Goal: Information Seeking & Learning: Learn about a topic

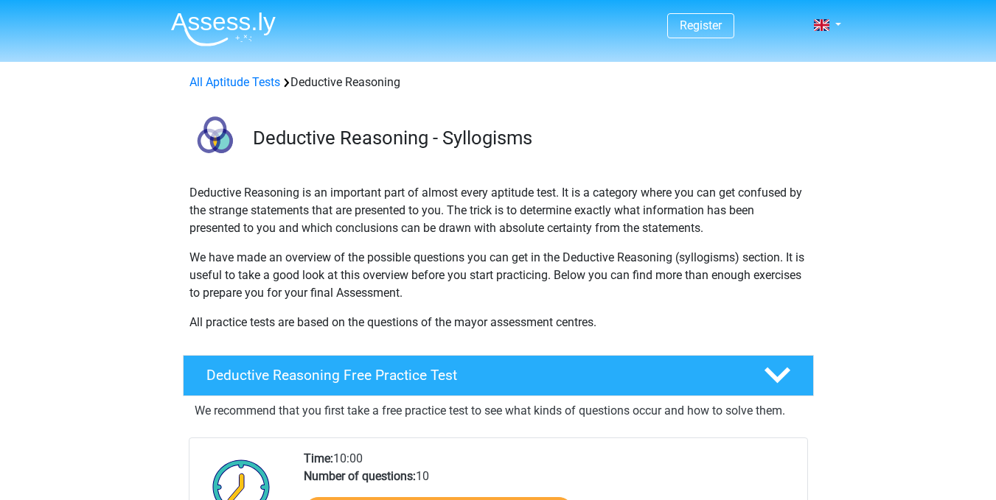
scroll to position [318, 0]
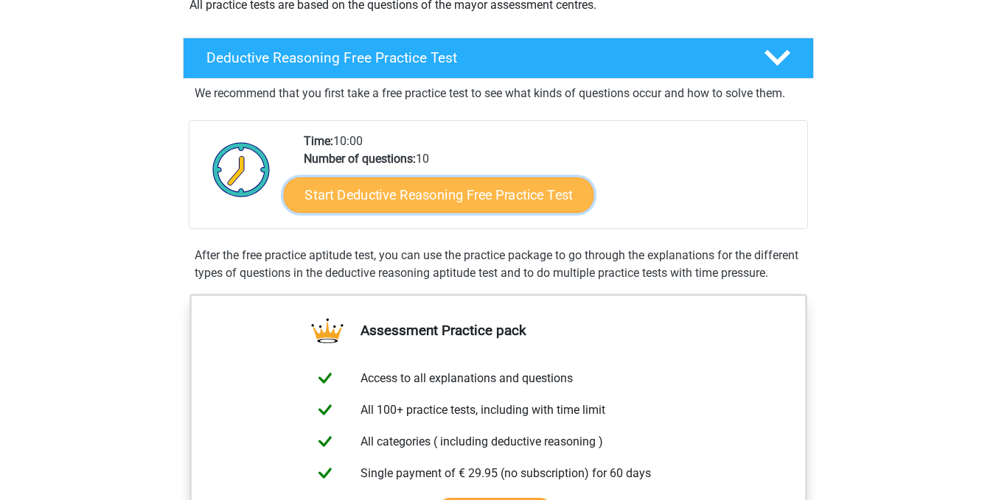
click at [452, 198] on link "Start Deductive Reasoning Free Practice Test" at bounding box center [438, 194] width 310 height 35
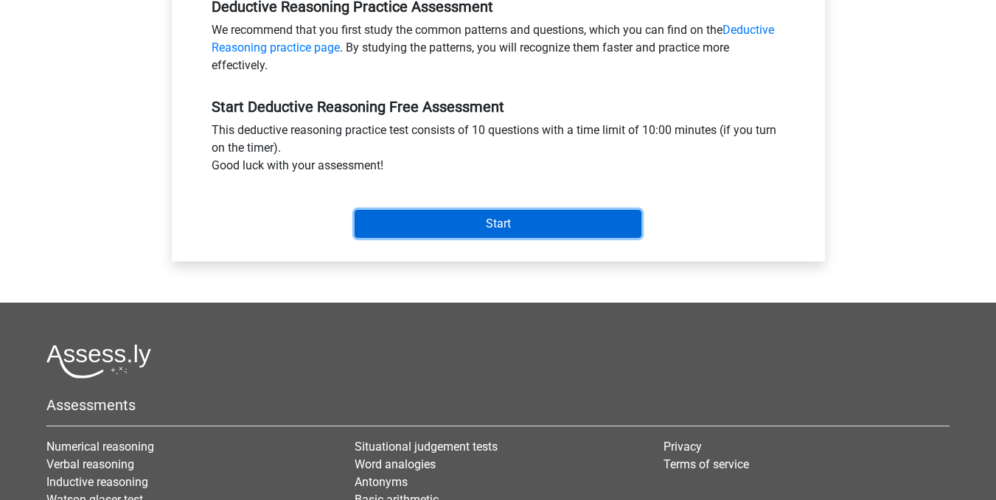
click at [472, 223] on input "Start" at bounding box center [498, 224] width 287 height 28
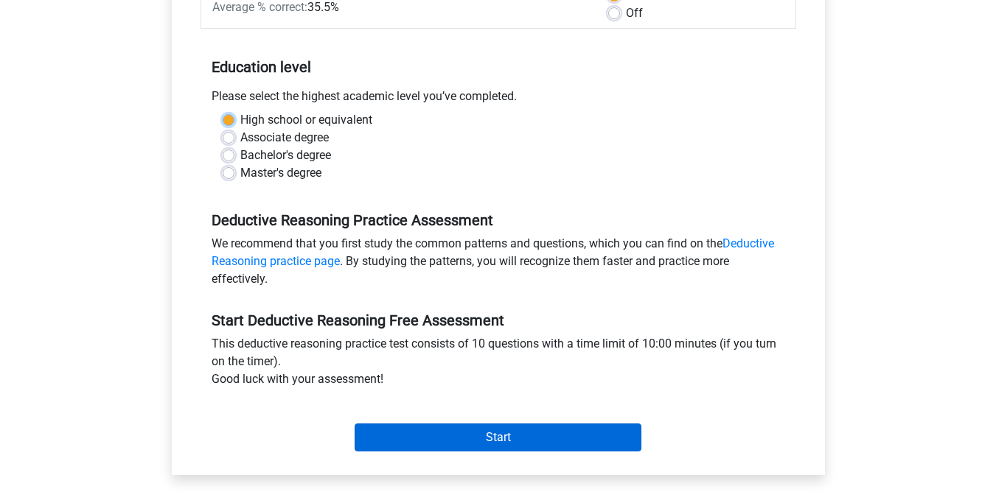
scroll to position [251, 0]
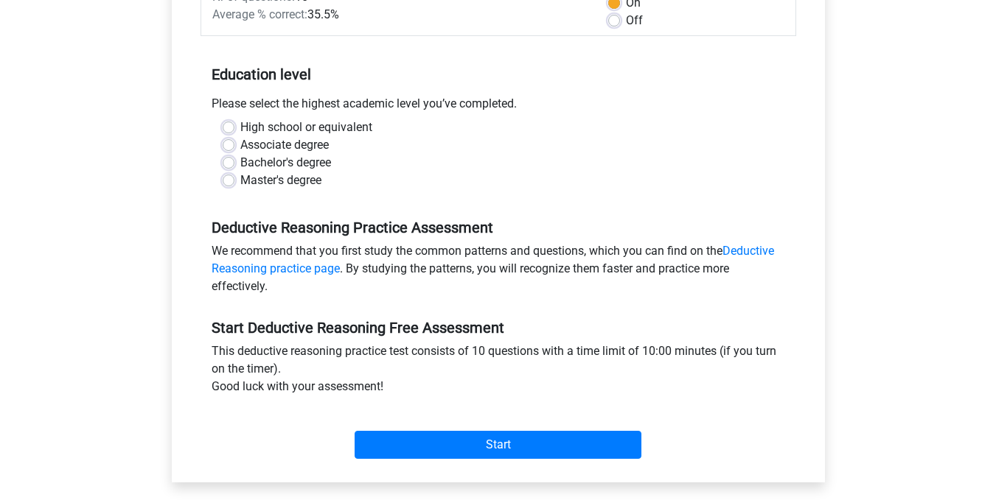
click at [226, 189] on div "Master's degree" at bounding box center [498, 181] width 551 height 18
click at [240, 164] on label "Bachelor's degree" at bounding box center [285, 163] width 91 height 18
click at [228, 164] on input "Bachelor's degree" at bounding box center [229, 161] width 12 height 15
radio input "true"
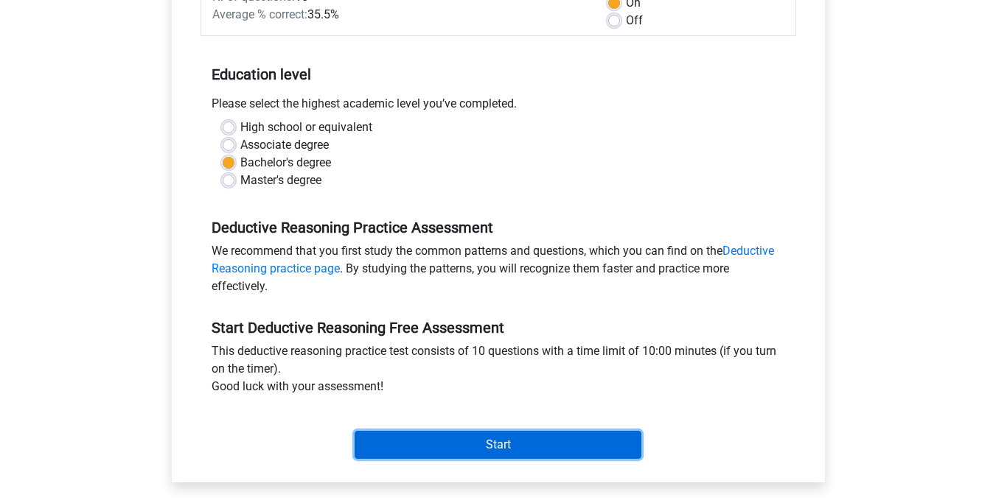
click at [455, 441] on input "Start" at bounding box center [498, 445] width 287 height 28
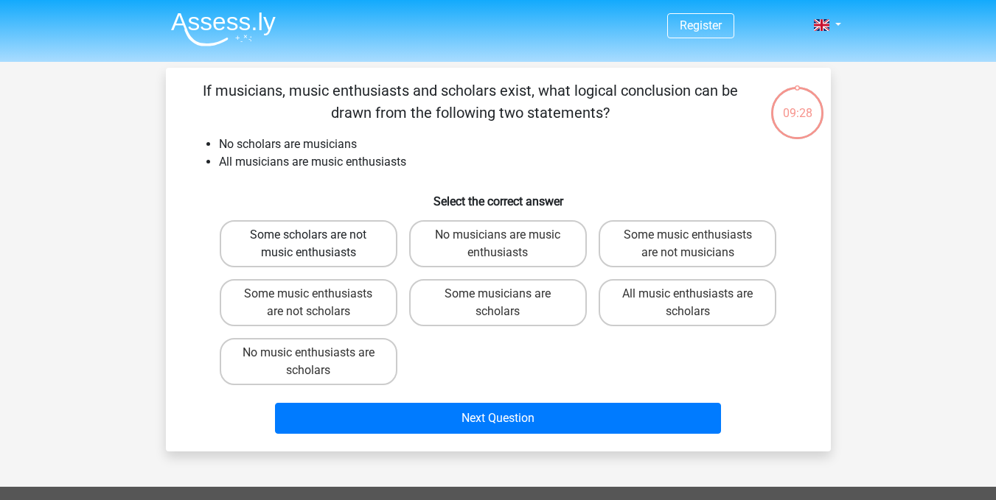
click at [346, 245] on label "Some scholars are not music enthusiasts" at bounding box center [309, 243] width 178 height 47
click at [318, 245] on input "Some scholars are not music enthusiasts" at bounding box center [313, 240] width 10 height 10
radio input "true"
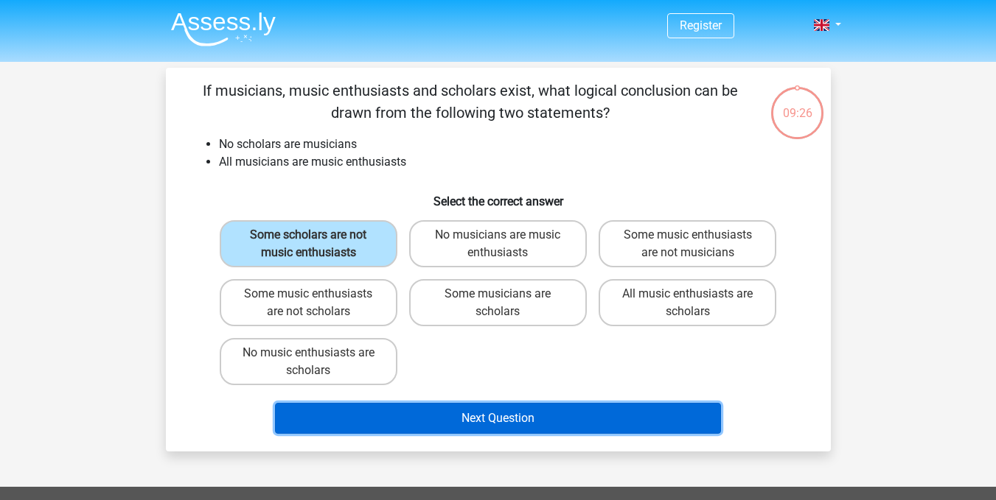
click at [477, 408] on button "Next Question" at bounding box center [498, 418] width 446 height 31
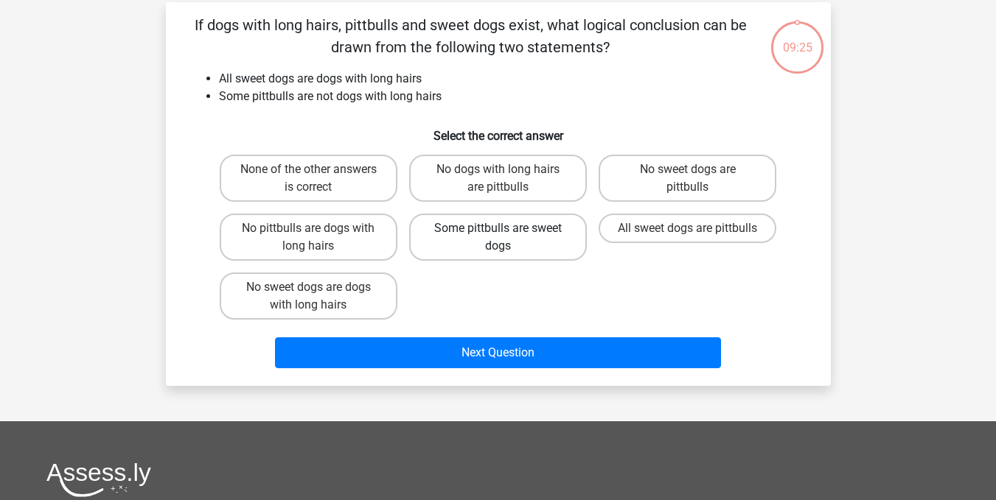
scroll to position [68, 0]
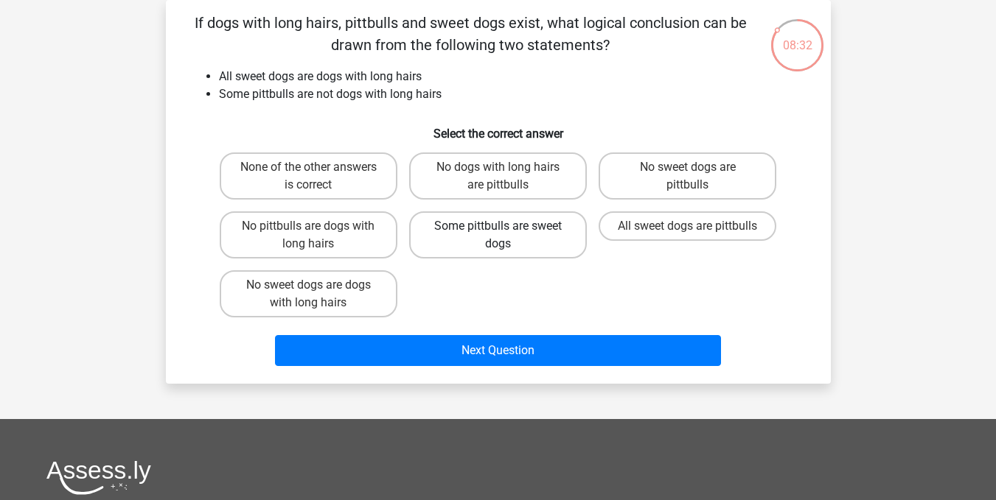
click at [469, 227] on label "Some pittbulls are sweet dogs" at bounding box center [498, 235] width 178 height 47
click at [497, 227] on input "Some pittbulls are sweet dogs" at bounding box center [502, 231] width 10 height 10
radio input "true"
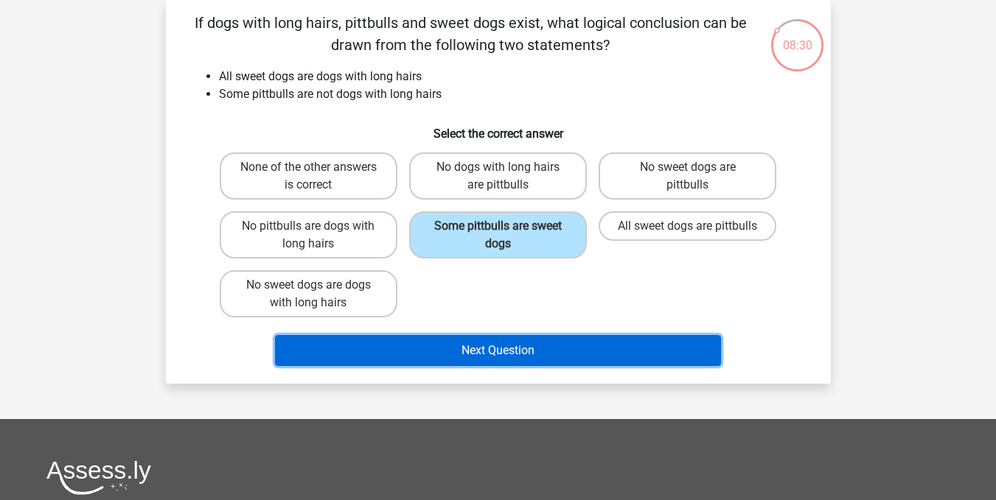
click at [474, 347] on button "Next Question" at bounding box center [498, 350] width 446 height 31
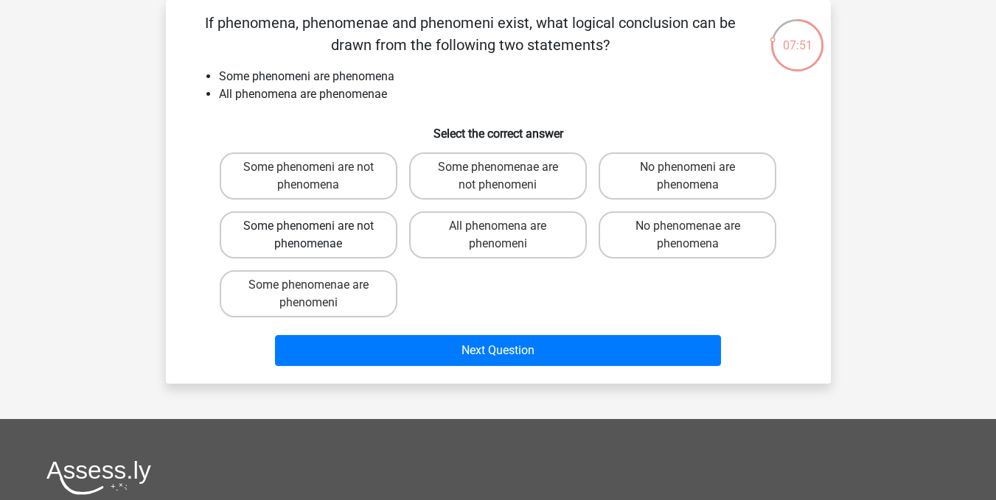
click at [307, 220] on label "Some phenomeni are not phenomenae" at bounding box center [309, 235] width 178 height 47
click at [308, 226] on input "Some phenomeni are not phenomenae" at bounding box center [313, 231] width 10 height 10
radio input "true"
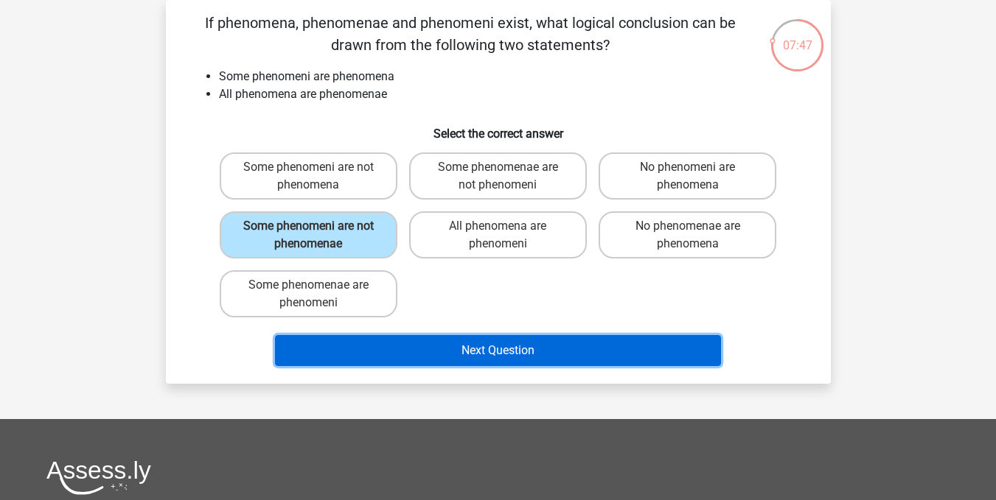
click at [475, 338] on button "Next Question" at bounding box center [498, 350] width 446 height 31
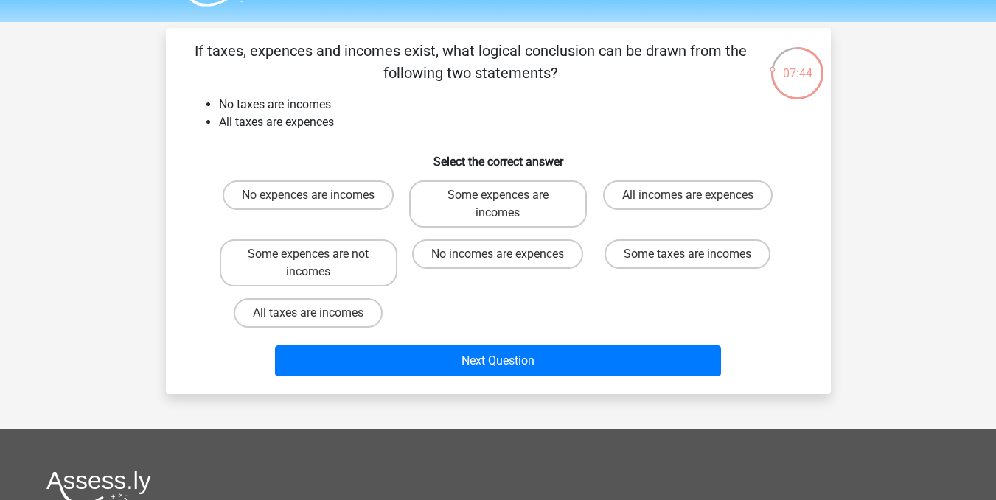
scroll to position [41, 0]
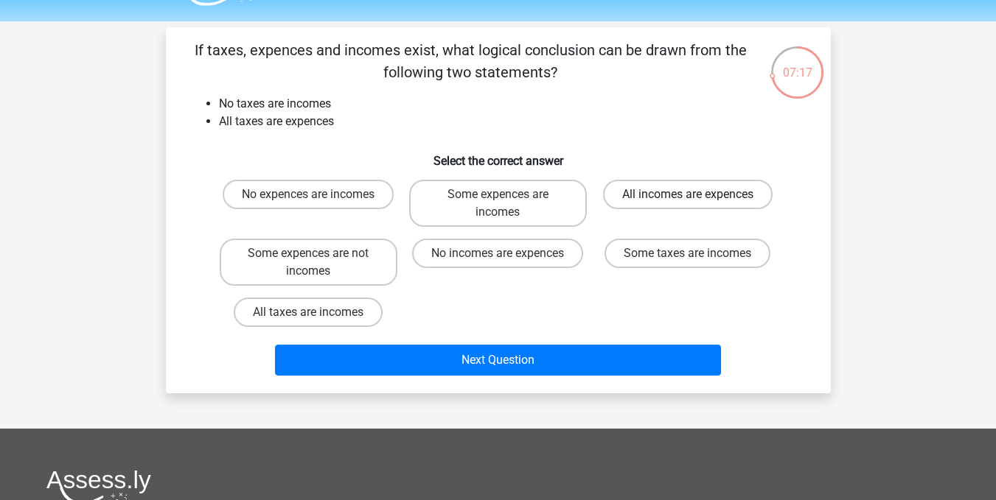
click at [629, 199] on label "All incomes are expences" at bounding box center [688, 194] width 170 height 29
click at [688, 199] on input "All incomes are expences" at bounding box center [693, 200] width 10 height 10
radio input "true"
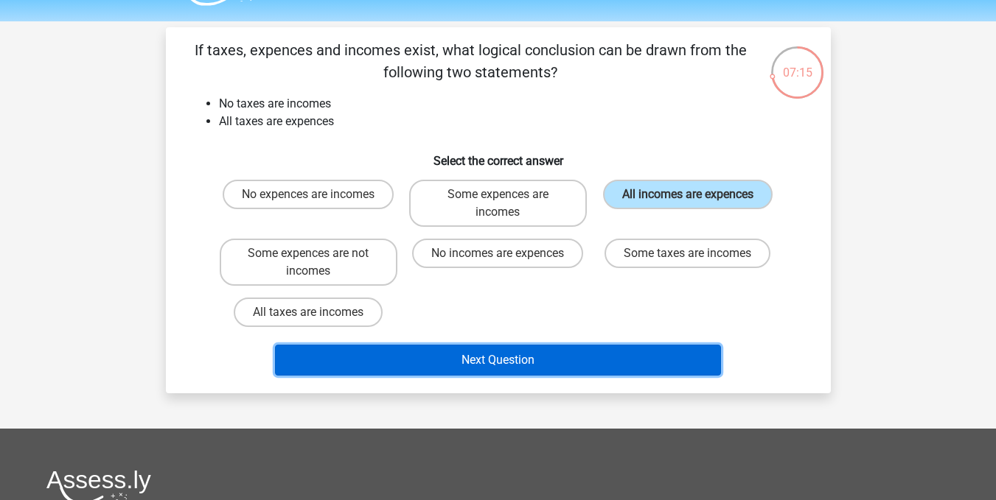
click at [540, 345] on button "Next Question" at bounding box center [498, 360] width 446 height 31
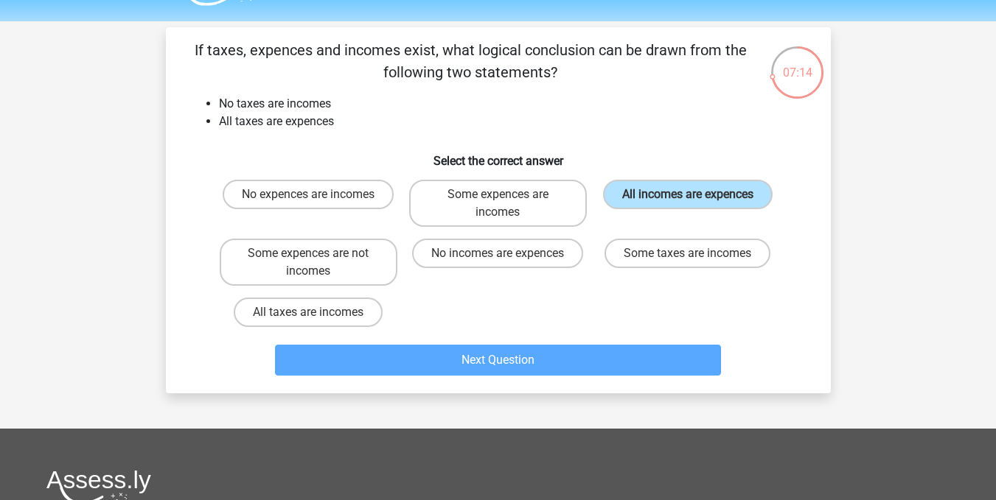
scroll to position [68, 0]
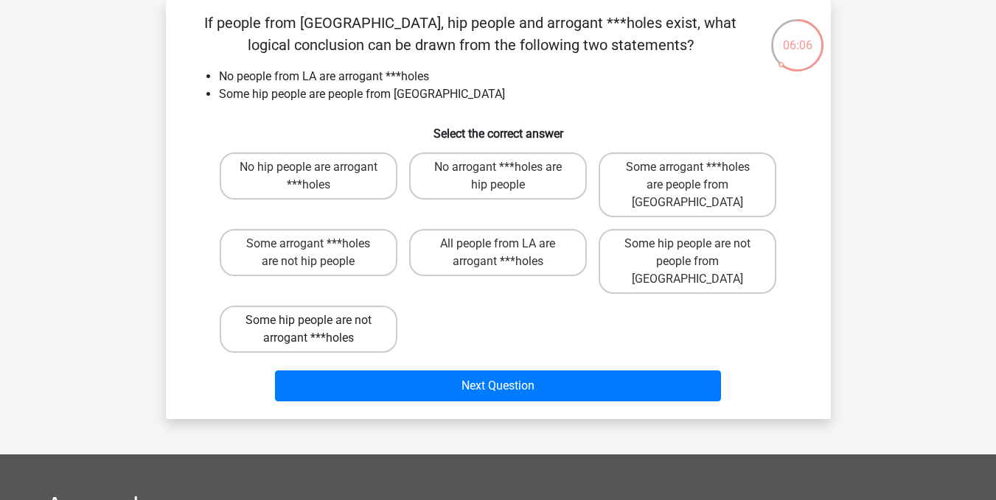
click at [271, 306] on label "Some hip people are not arrogant ***holes" at bounding box center [309, 329] width 178 height 47
click at [308, 321] on input "Some hip people are not arrogant ***holes" at bounding box center [313, 326] width 10 height 10
radio input "true"
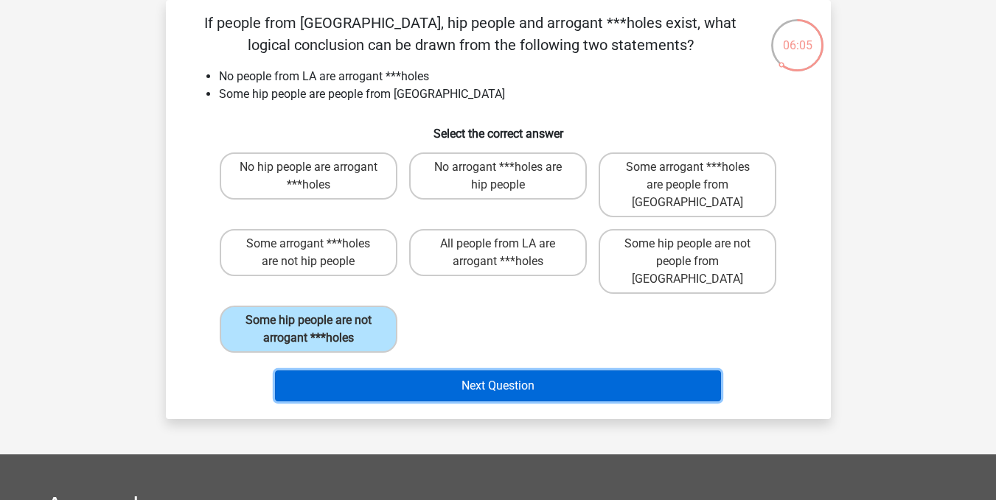
click at [348, 371] on button "Next Question" at bounding box center [498, 386] width 446 height 31
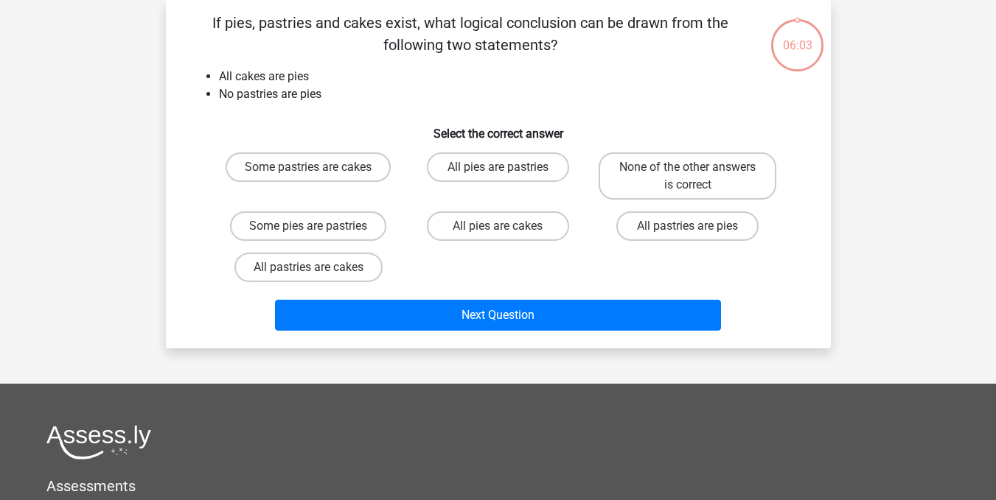
scroll to position [0, 0]
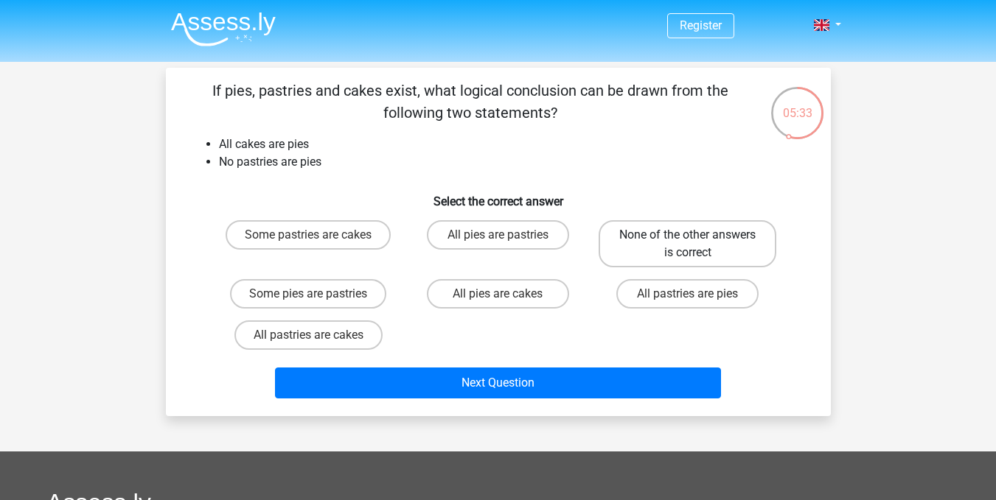
click at [652, 225] on label "None of the other answers is correct" at bounding box center [687, 243] width 178 height 47
click at [688, 235] on input "None of the other answers is correct" at bounding box center [693, 240] width 10 height 10
radio input "true"
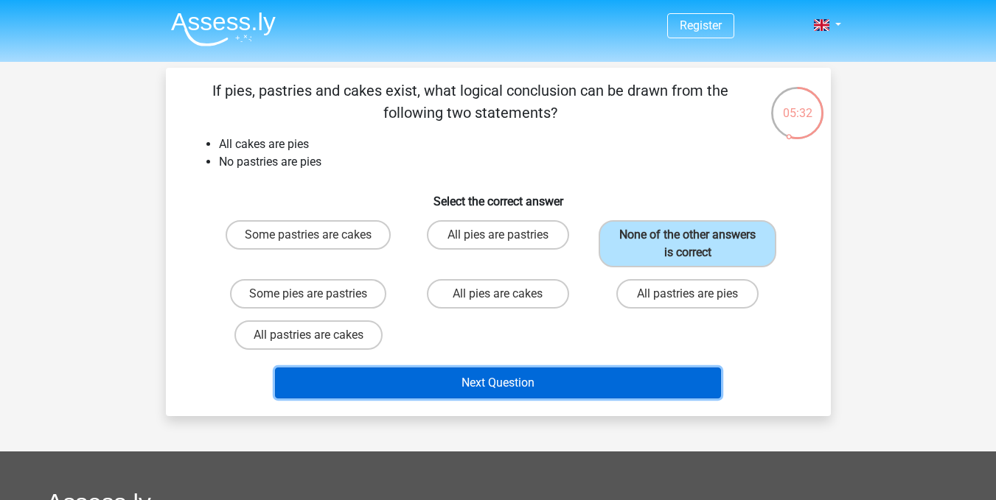
click at [635, 383] on button "Next Question" at bounding box center [498, 383] width 446 height 31
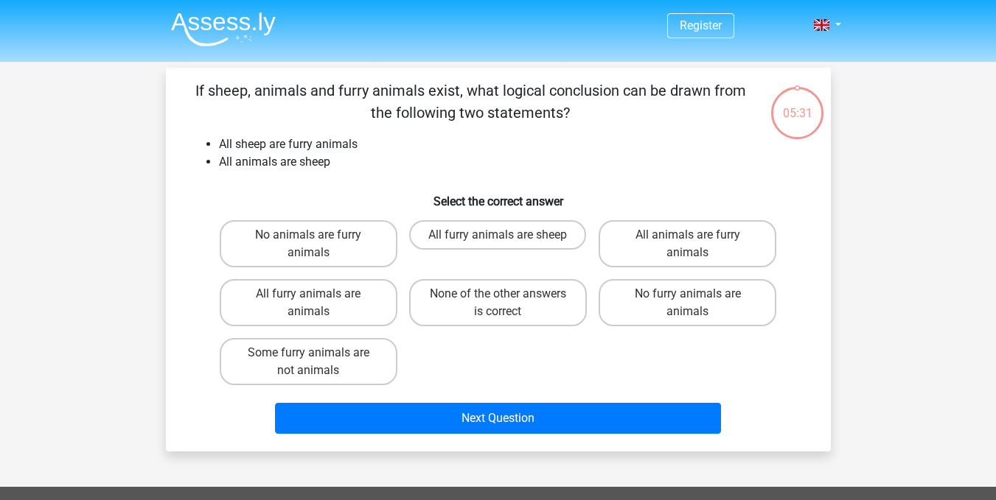
scroll to position [68, 0]
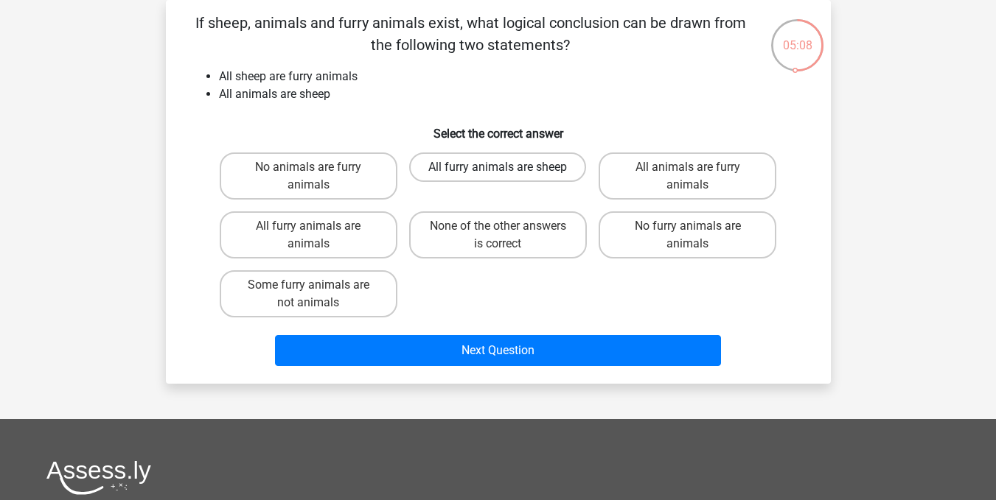
click at [450, 174] on label "All furry animals are sheep" at bounding box center [497, 167] width 177 height 29
click at [497, 174] on input "All furry animals are sheep" at bounding box center [502, 172] width 10 height 10
radio input "true"
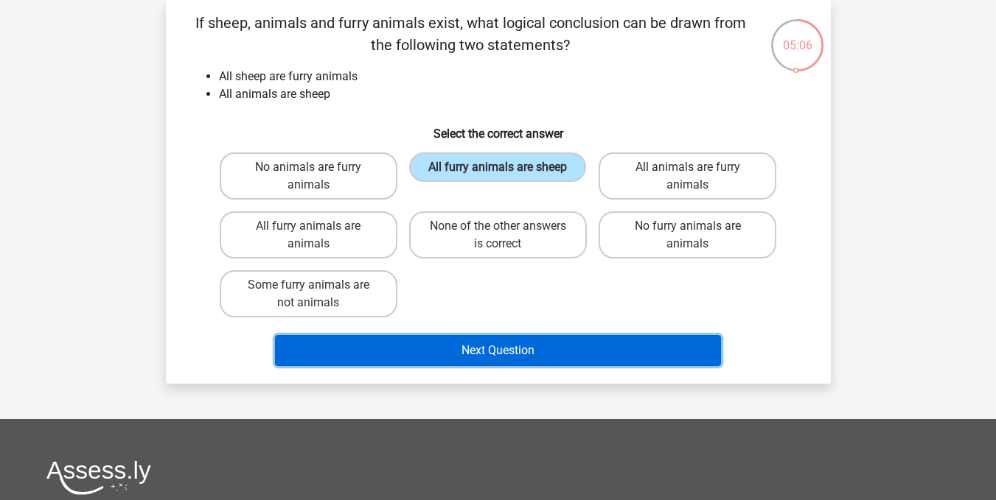
click at [476, 355] on button "Next Question" at bounding box center [498, 350] width 446 height 31
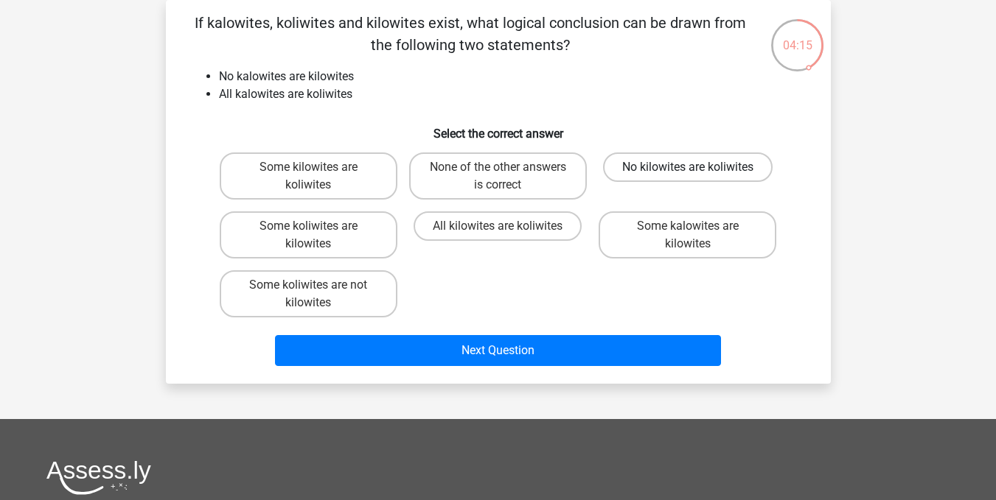
click at [626, 169] on label "No kilowites are koliwites" at bounding box center [688, 167] width 170 height 29
click at [688, 169] on input "No kilowites are koliwites" at bounding box center [693, 172] width 10 height 10
radio input "true"
click at [459, 223] on label "All kilowites are koliwites" at bounding box center [497, 226] width 168 height 29
click at [497, 226] on input "All kilowites are koliwites" at bounding box center [502, 231] width 10 height 10
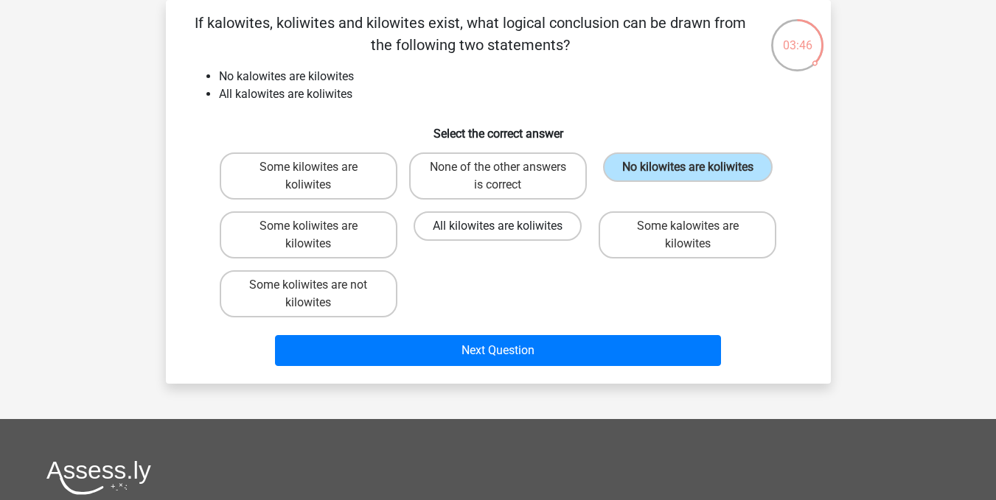
radio input "true"
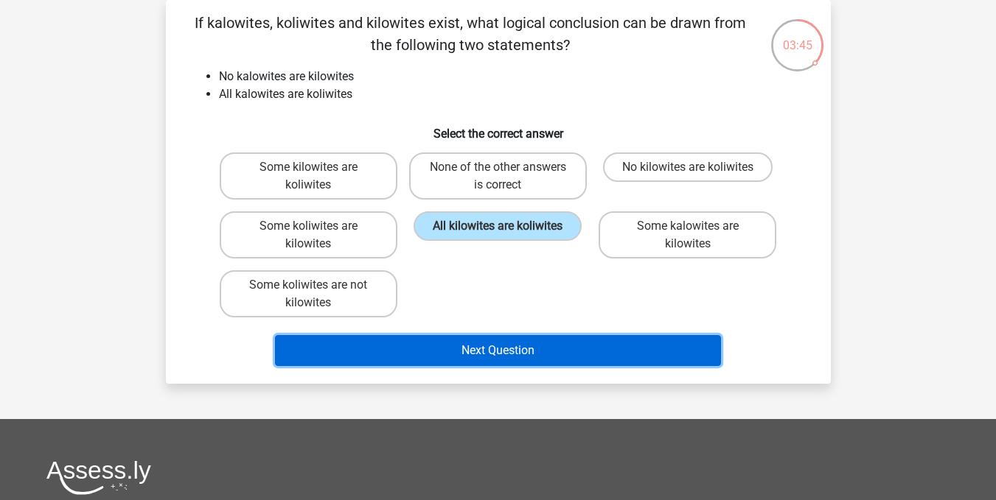
click at [449, 363] on button "Next Question" at bounding box center [498, 350] width 446 height 31
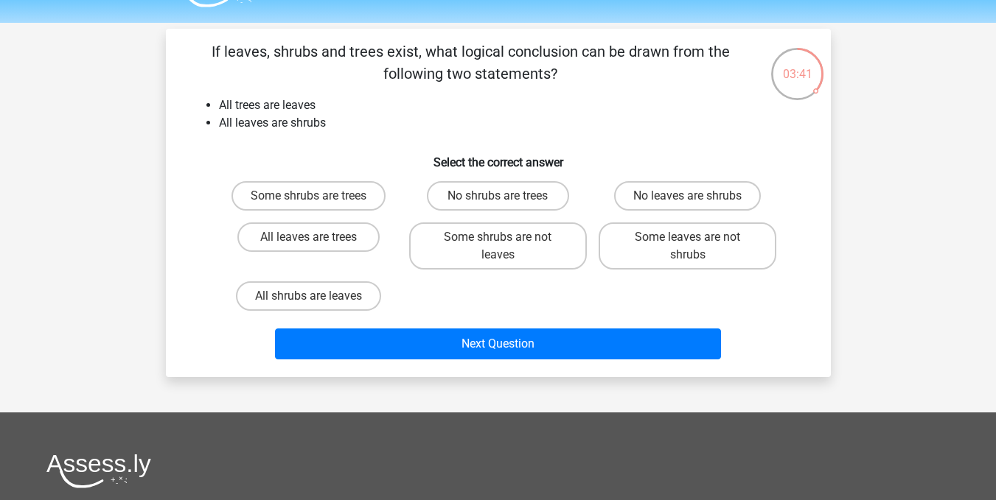
scroll to position [40, 0]
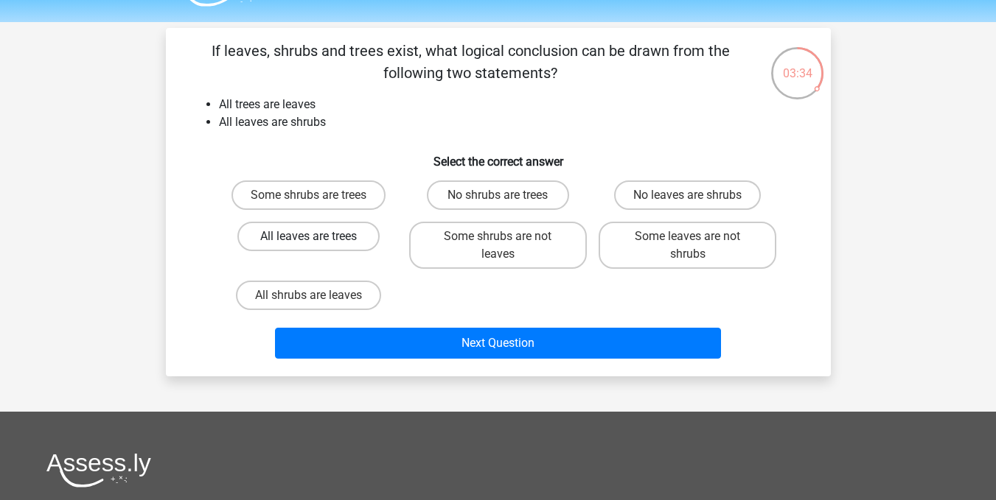
click at [360, 241] on label "All leaves are trees" at bounding box center [308, 236] width 142 height 29
click at [318, 241] on input "All leaves are trees" at bounding box center [313, 242] width 10 height 10
radio input "true"
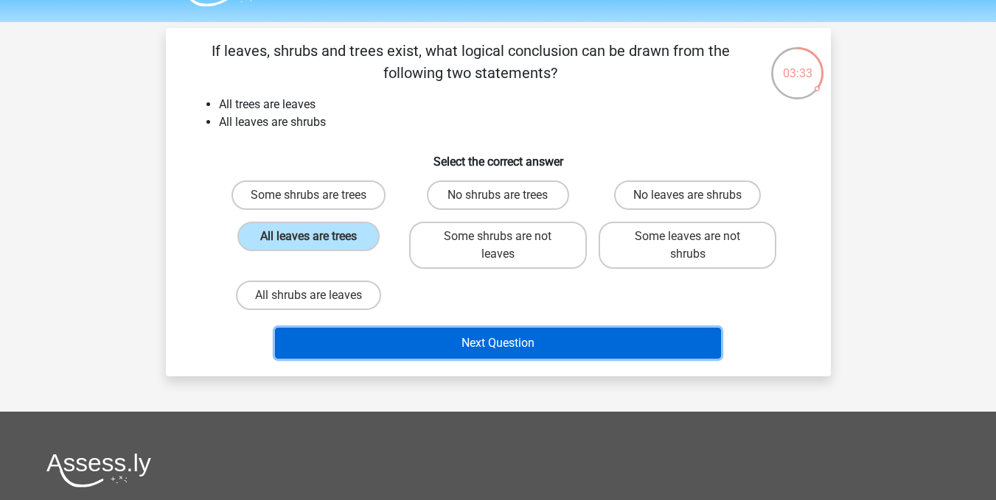
click at [438, 335] on button "Next Question" at bounding box center [498, 343] width 446 height 31
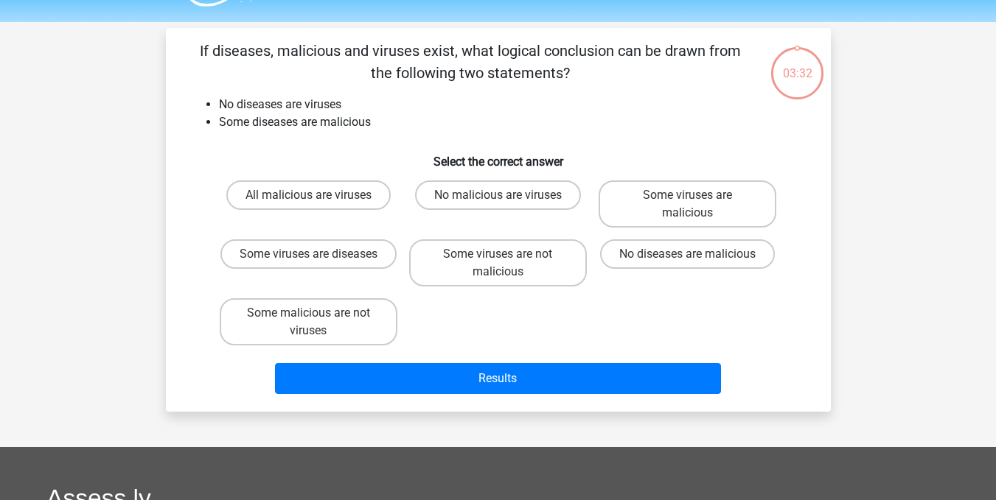
scroll to position [68, 0]
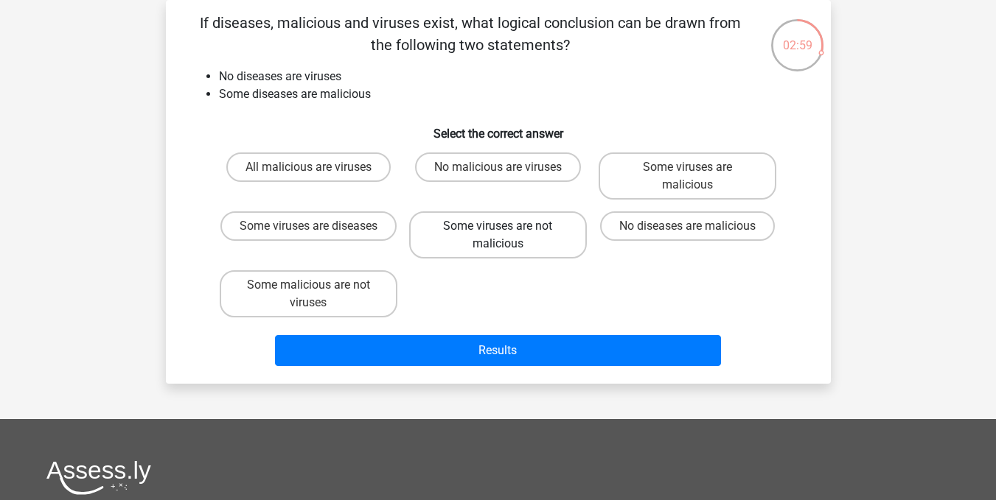
click at [533, 245] on label "Some viruses are not malicious" at bounding box center [498, 235] width 178 height 47
click at [507, 236] on input "Some viruses are not malicious" at bounding box center [502, 231] width 10 height 10
radio input "true"
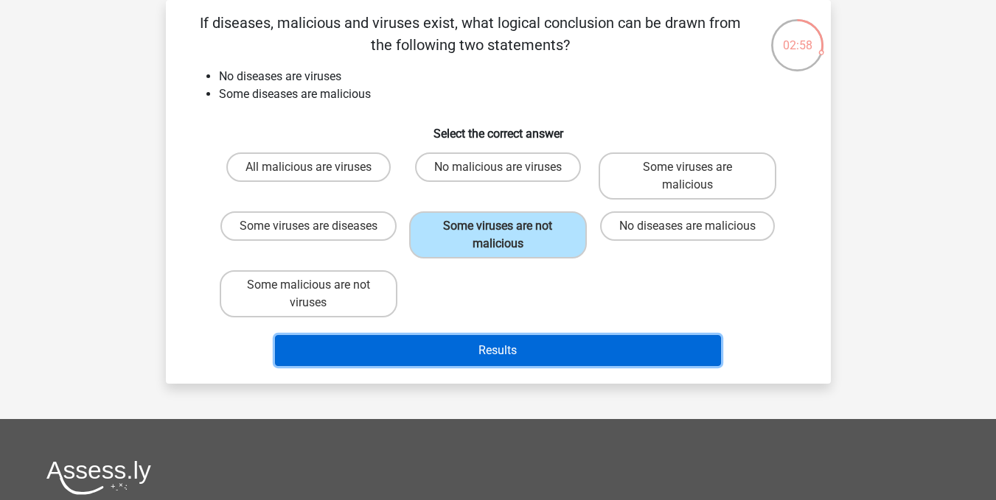
click at [534, 347] on button "Results" at bounding box center [498, 350] width 446 height 31
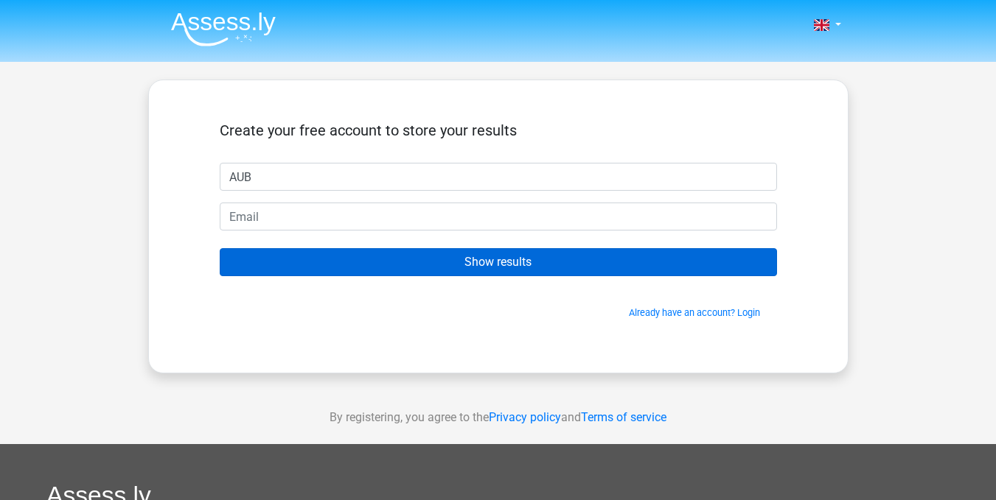
type input "AUB"
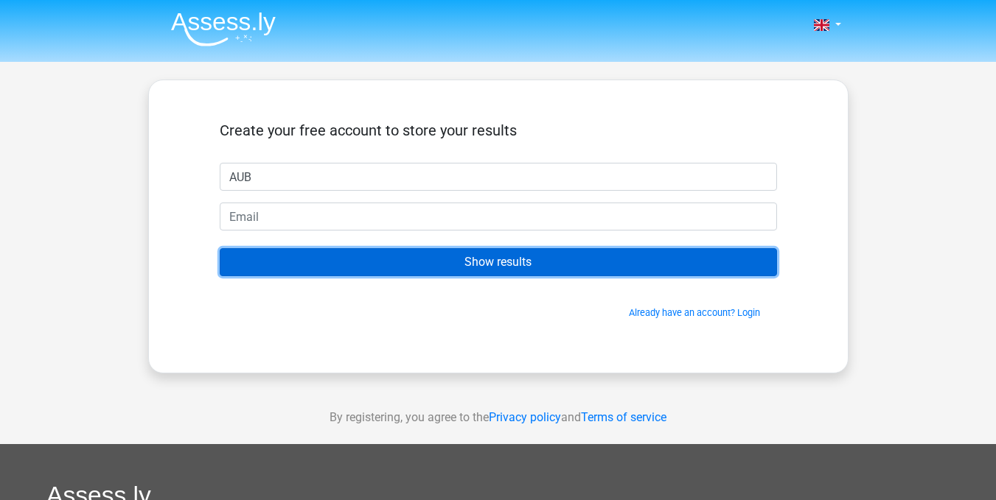
click at [487, 265] on input "Show results" at bounding box center [498, 262] width 557 height 28
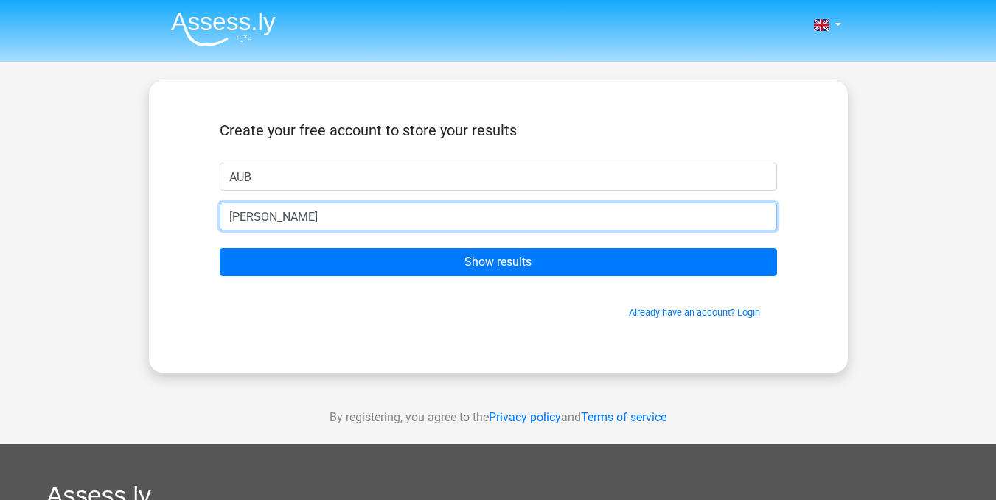
type input "[EMAIL_ADDRESS][DOMAIN_NAME]"
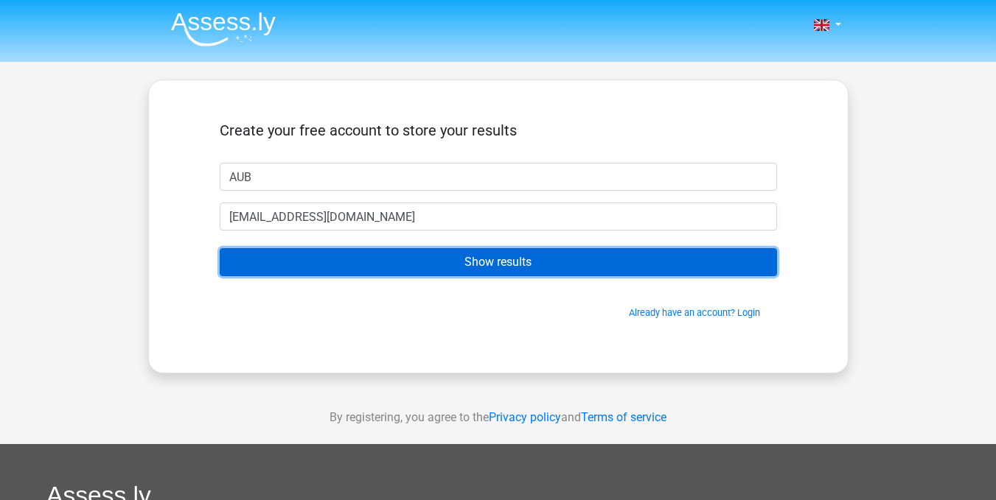
click at [385, 267] on input "Show results" at bounding box center [498, 262] width 557 height 28
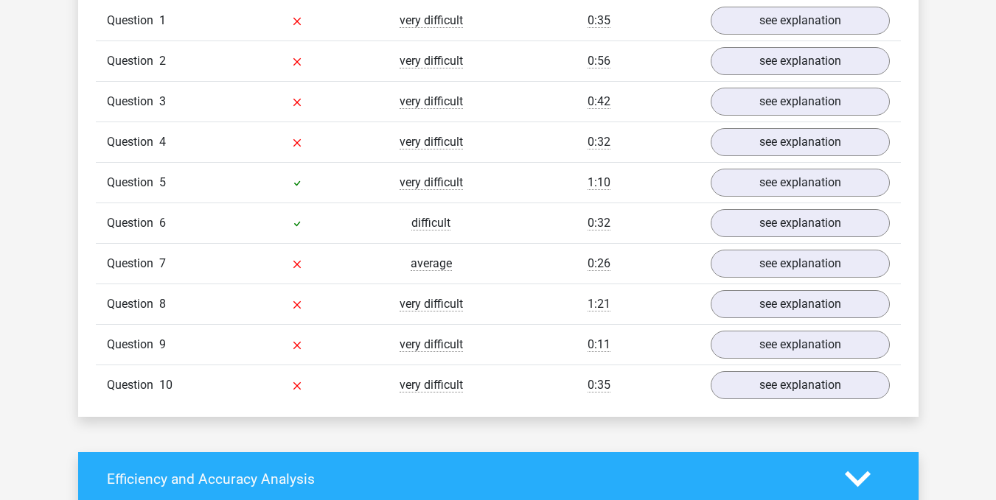
scroll to position [1240, 0]
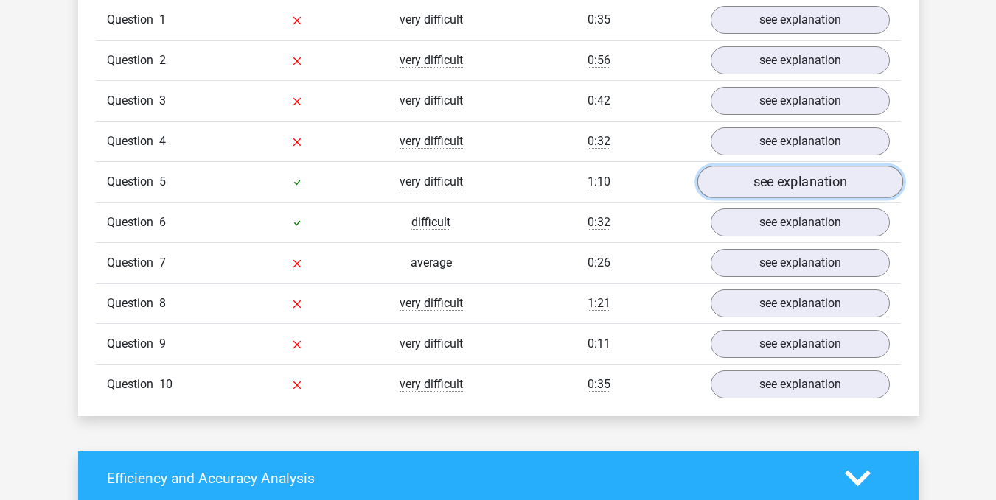
click at [845, 183] on link "see explanation" at bounding box center [799, 182] width 206 height 32
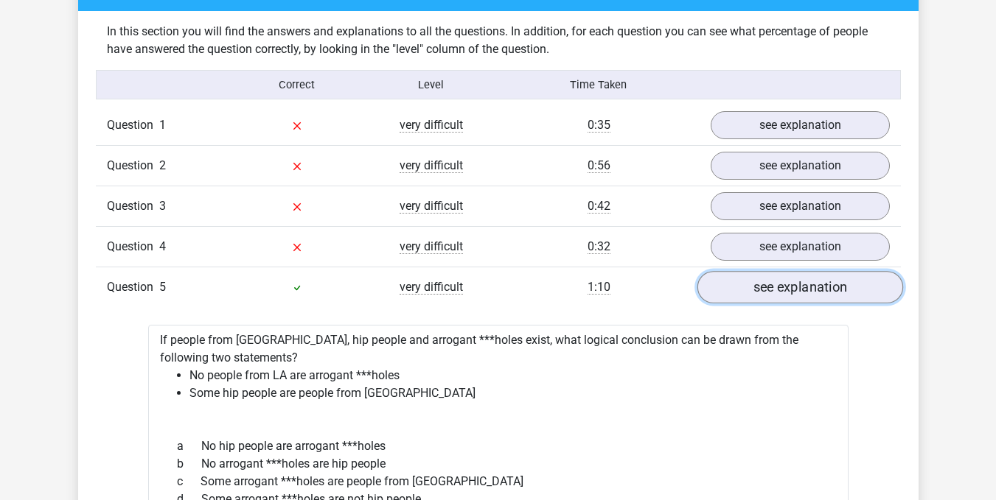
scroll to position [1131, 0]
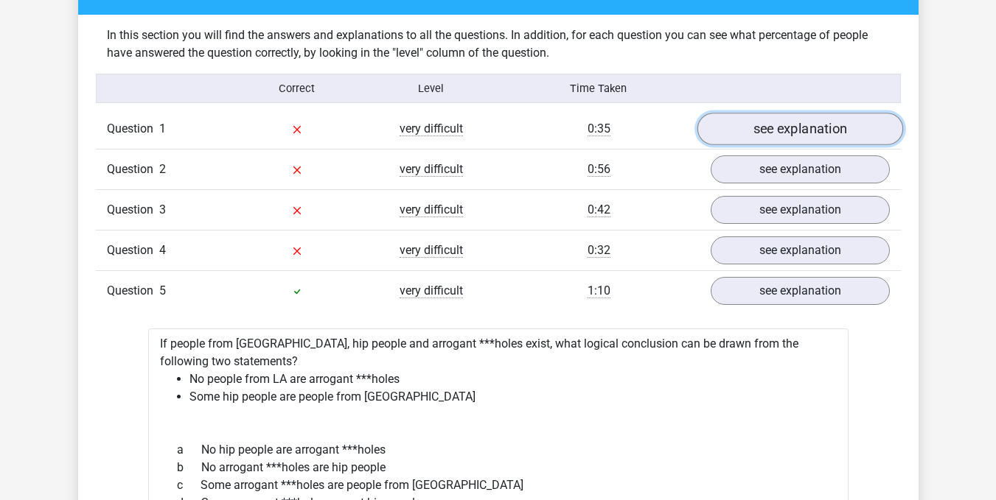
click at [782, 138] on link "see explanation" at bounding box center [799, 129] width 206 height 32
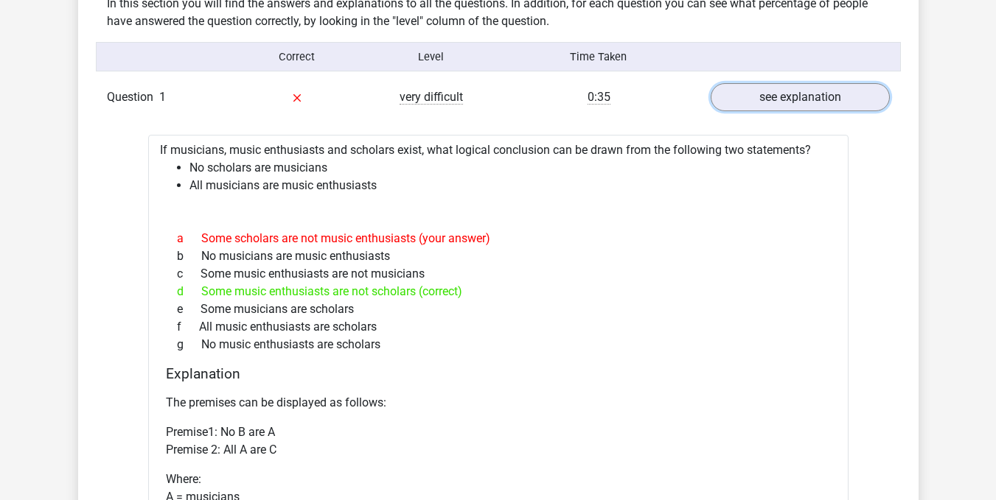
scroll to position [1162, 0]
click at [775, 97] on link "see explanation" at bounding box center [799, 98] width 206 height 32
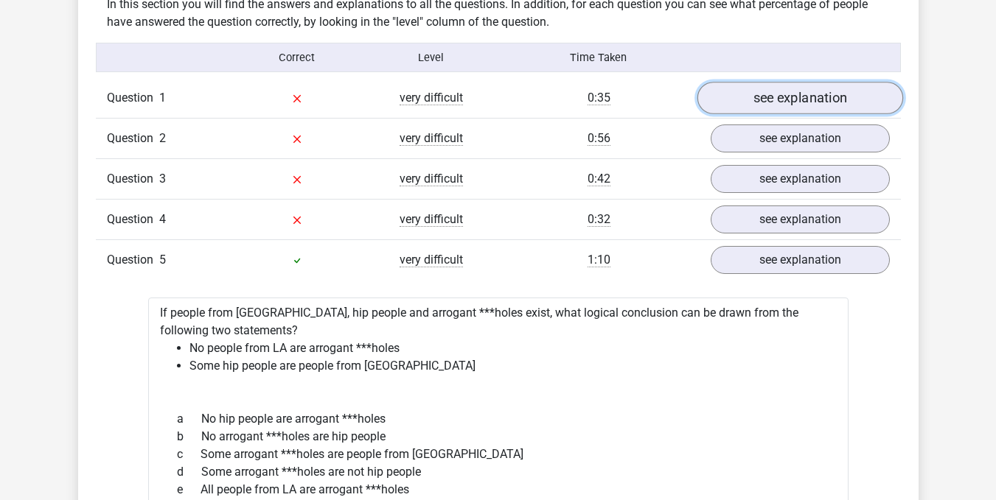
click at [775, 97] on link "see explanation" at bounding box center [799, 98] width 206 height 32
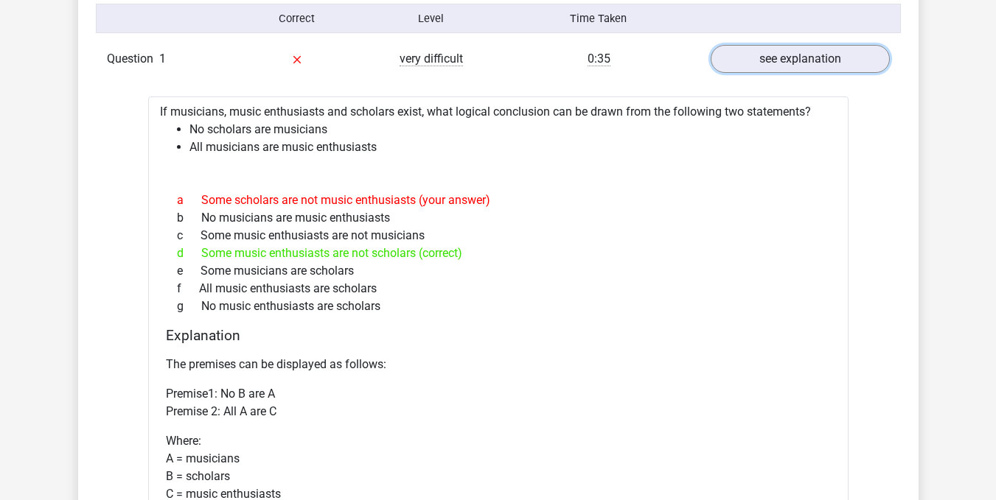
scroll to position [1142, 0]
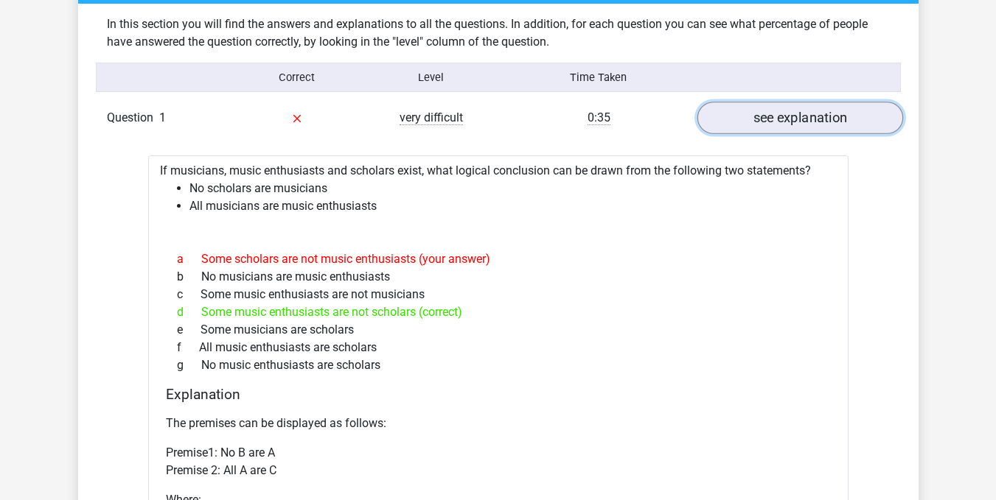
click at [808, 114] on link "see explanation" at bounding box center [799, 118] width 206 height 32
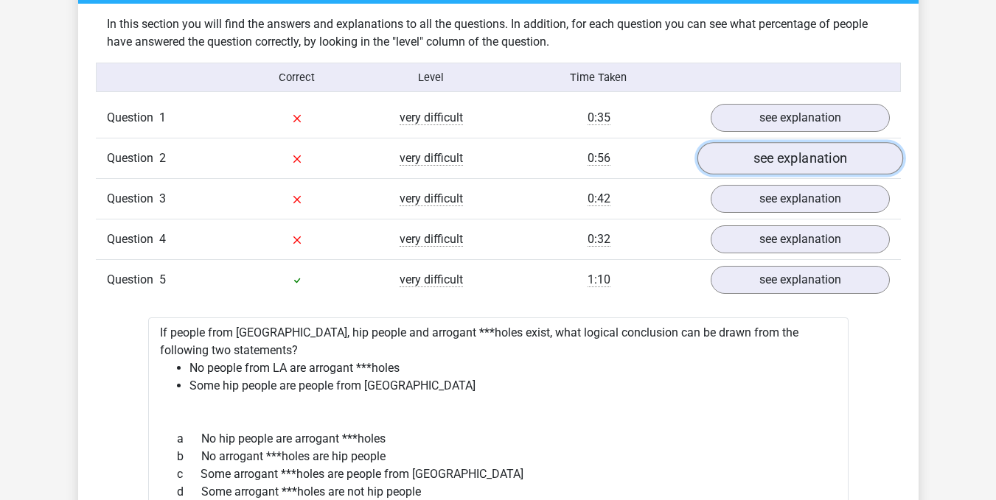
click at [795, 164] on link "see explanation" at bounding box center [799, 158] width 206 height 32
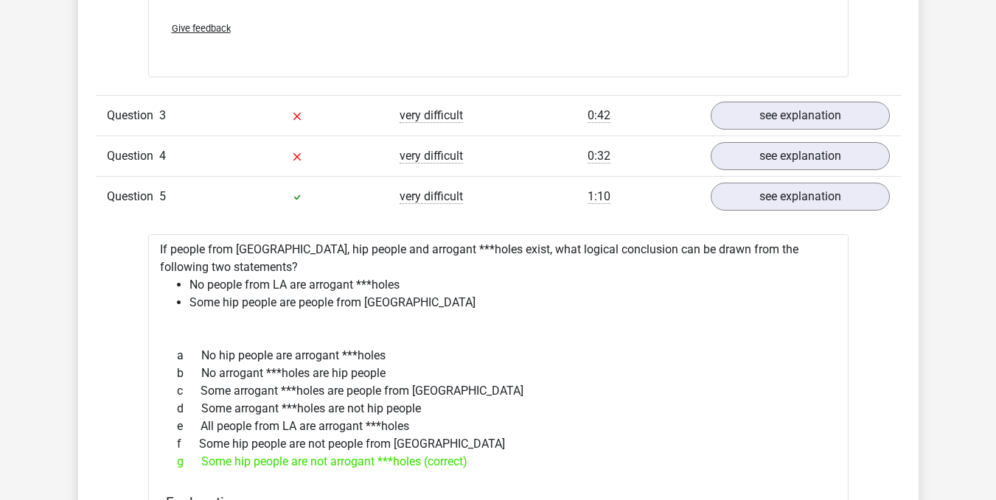
scroll to position [1783, 0]
click at [734, 121] on link "see explanation" at bounding box center [799, 115] width 206 height 32
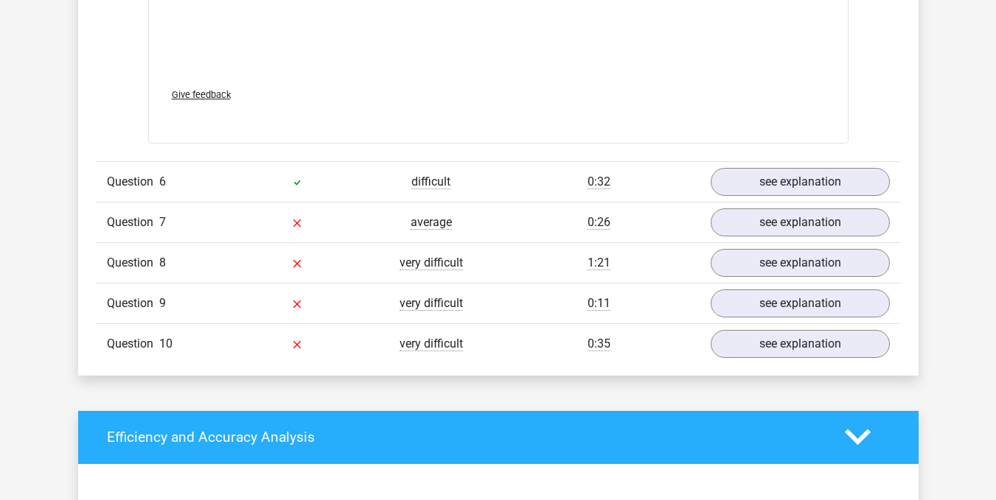
scroll to position [3482, 0]
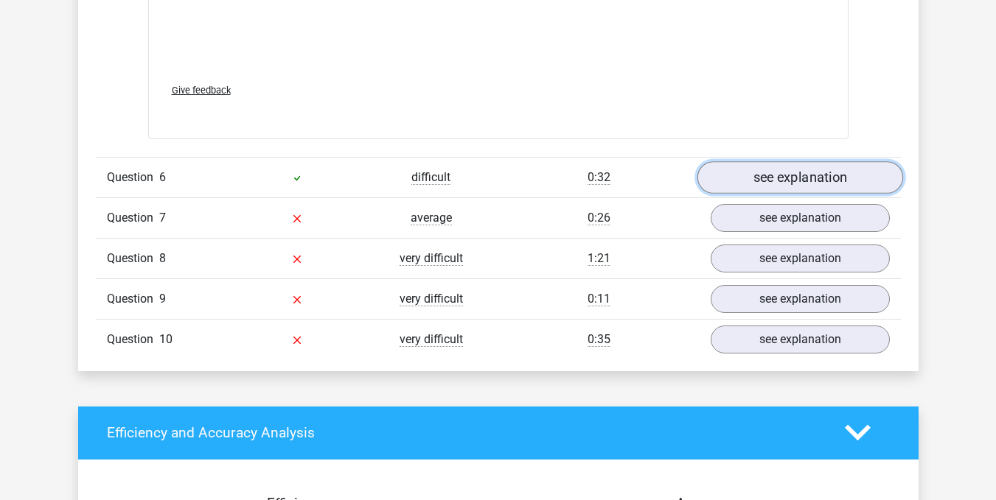
click at [791, 189] on link "see explanation" at bounding box center [799, 177] width 206 height 32
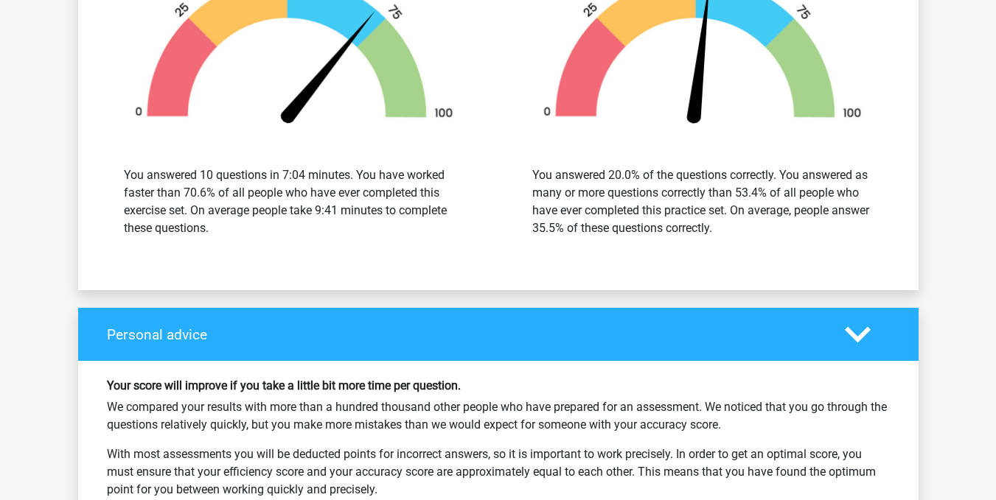
scroll to position [4632, 0]
